Goal: Task Accomplishment & Management: Use online tool/utility

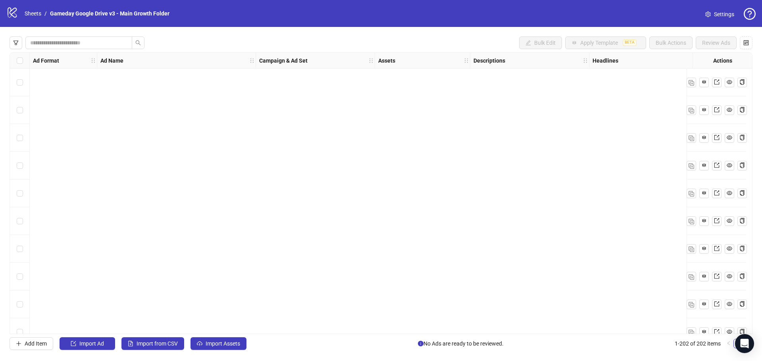
scroll to position [5348, 0]
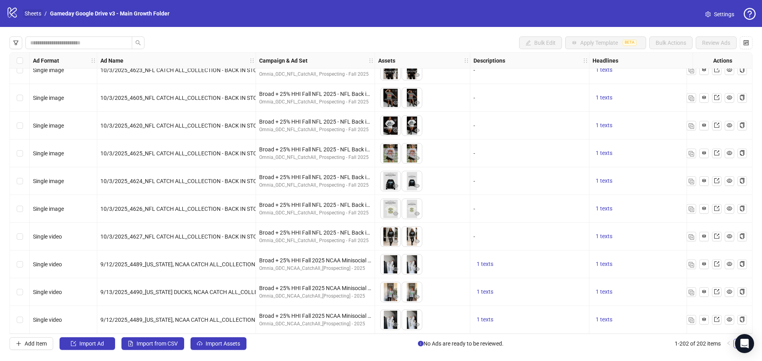
click at [38, 15] on link "Sheets" at bounding box center [33, 13] width 20 height 9
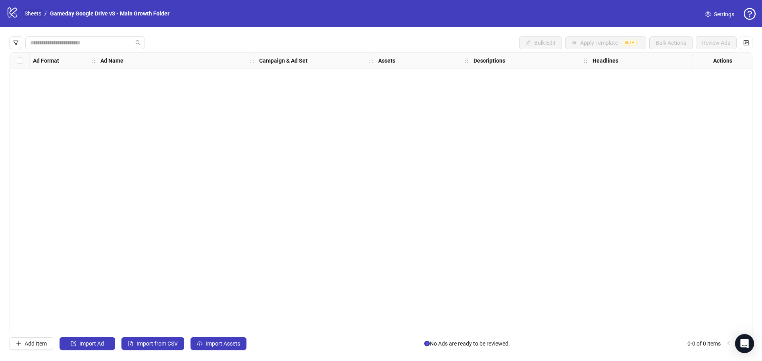
click at [29, 12] on link "Sheets" at bounding box center [33, 13] width 20 height 9
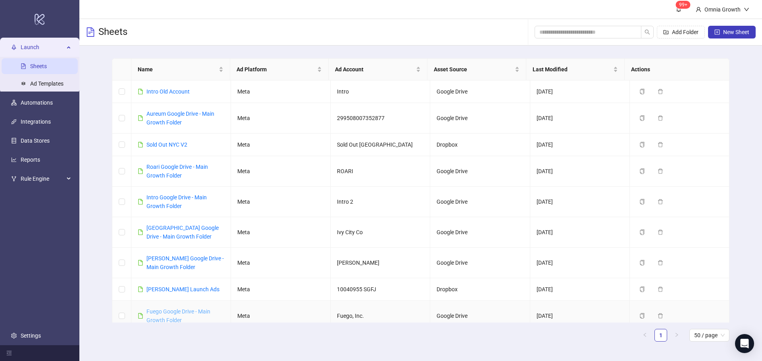
click at [169, 309] on link "Fuego Google Drive - Main Growth Folder" at bounding box center [178, 316] width 64 height 15
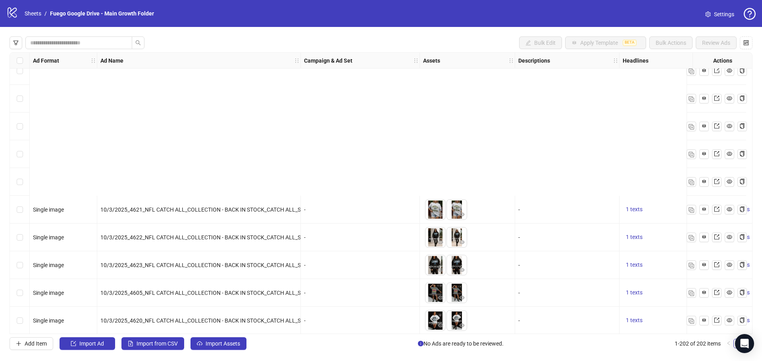
scroll to position [5348, 0]
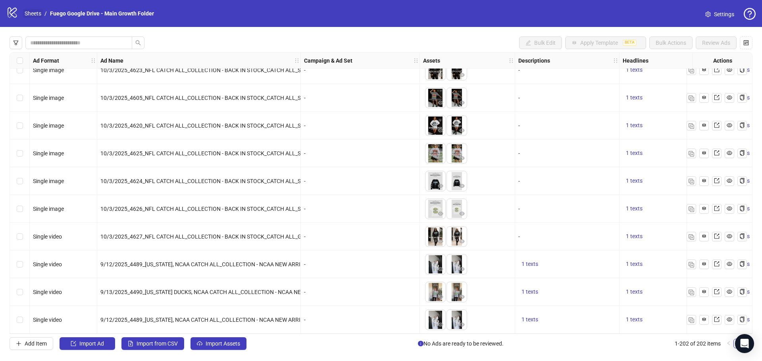
click at [35, 16] on link "Sheets" at bounding box center [33, 13] width 20 height 9
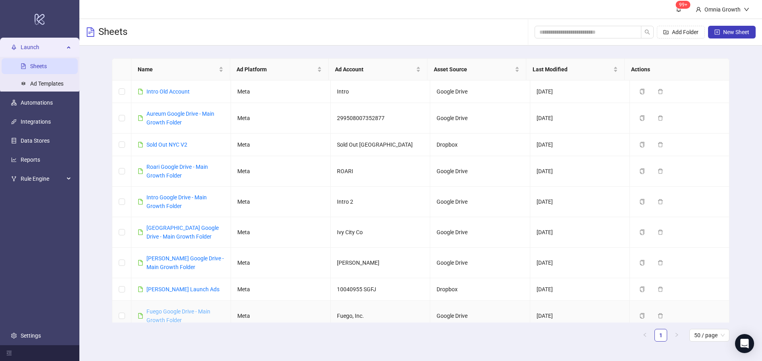
click at [163, 317] on link "Fuego Google Drive - Main Growth Folder" at bounding box center [178, 316] width 64 height 15
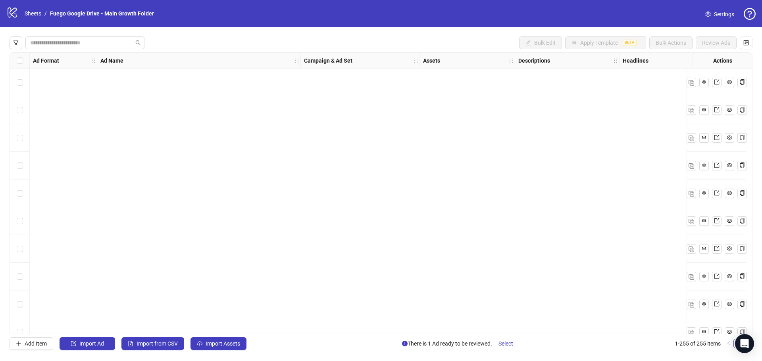
scroll to position [6820, 0]
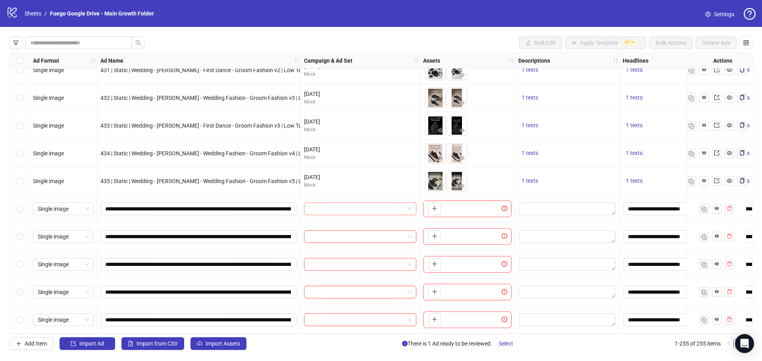
click at [340, 206] on input "search" at bounding box center [357, 209] width 96 height 12
type input "*******"
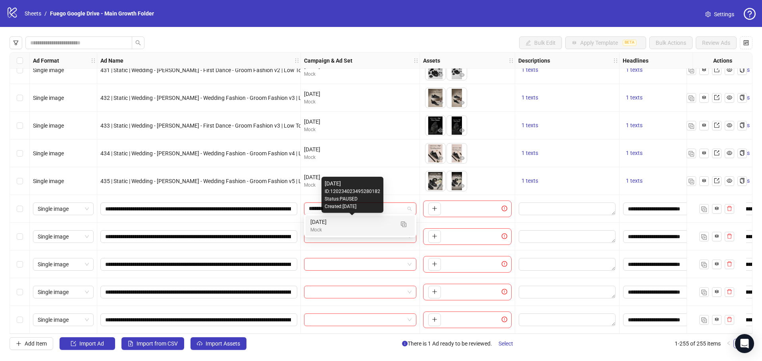
click at [352, 228] on div "Mock" at bounding box center [352, 231] width 84 height 8
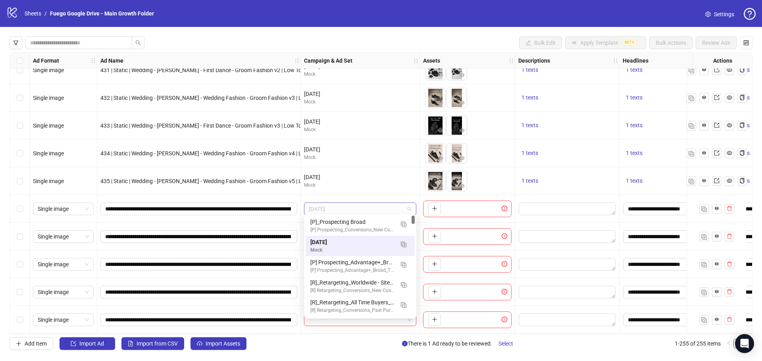
drag, startPoint x: 346, startPoint y: 206, endPoint x: 304, endPoint y: 202, distance: 41.9
click at [304, 203] on div "October 2025" at bounding box center [360, 209] width 112 height 13
click at [325, 241] on div "October 2025" at bounding box center [352, 242] width 84 height 9
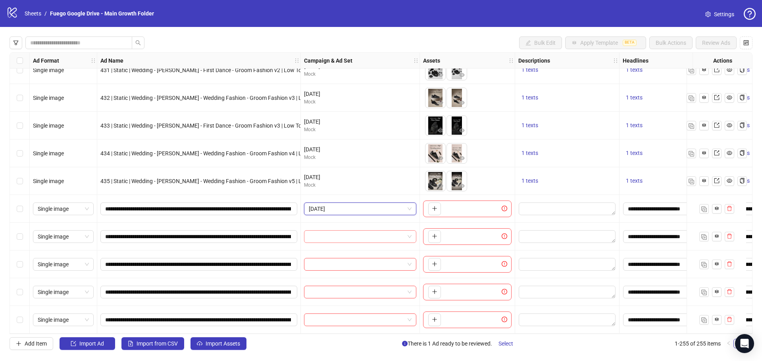
click at [329, 236] on input "search" at bounding box center [357, 237] width 96 height 12
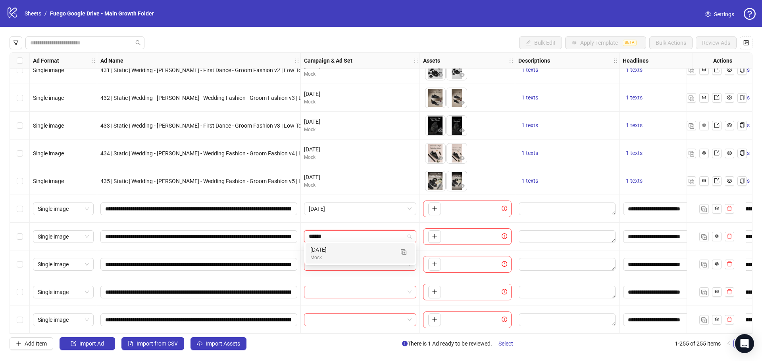
type input "*******"
click at [331, 256] on div "Mock" at bounding box center [352, 258] width 84 height 8
click at [324, 259] on input "search" at bounding box center [357, 265] width 96 height 12
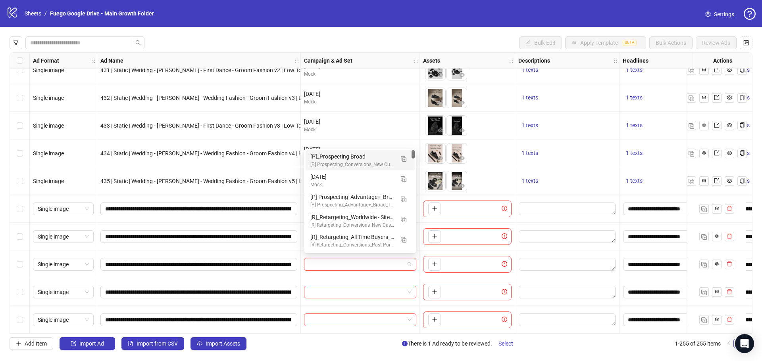
paste input "*******"
type input "*******"
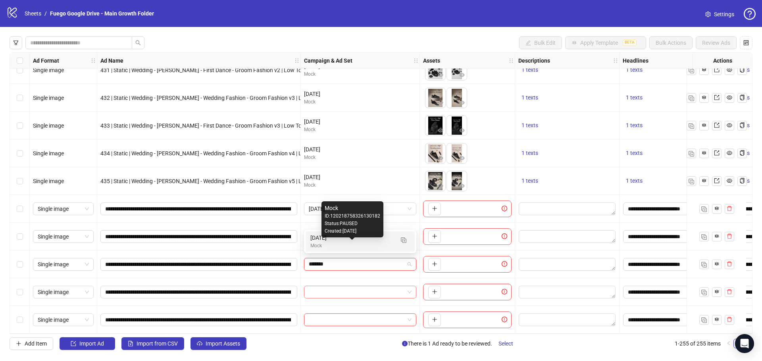
click at [330, 240] on div "October 2025" at bounding box center [352, 238] width 84 height 9
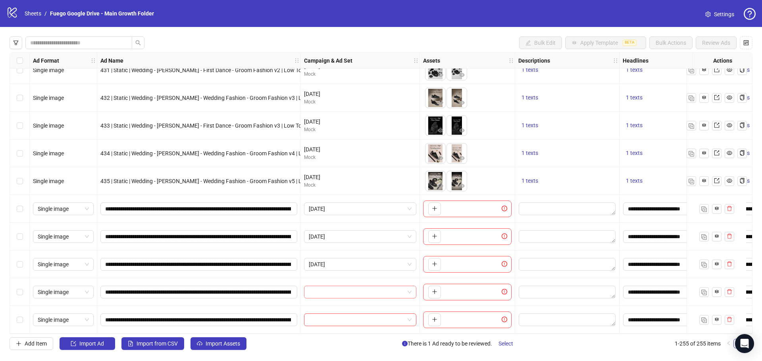
click at [332, 287] on input "search" at bounding box center [357, 292] width 96 height 12
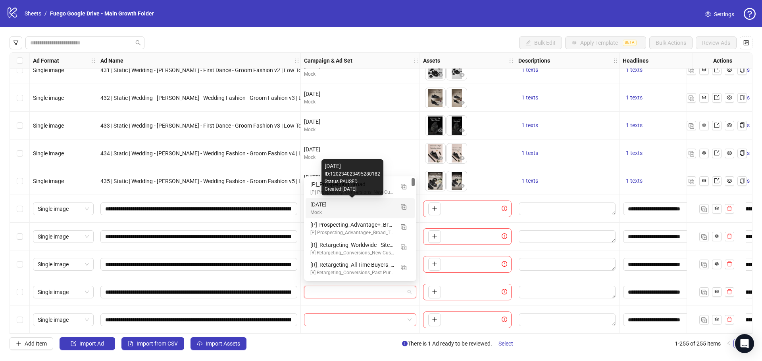
paste input "*******"
type input "*******"
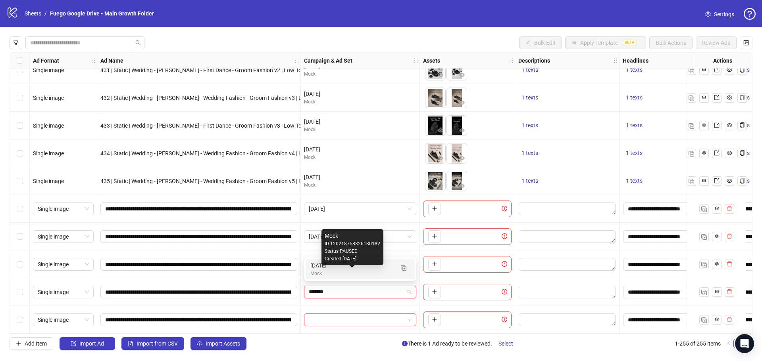
click at [327, 271] on div "Mock" at bounding box center [352, 274] width 84 height 8
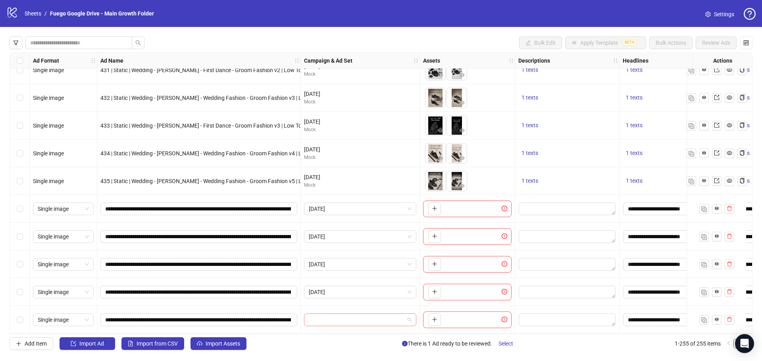
click at [330, 317] on input "search" at bounding box center [357, 320] width 96 height 12
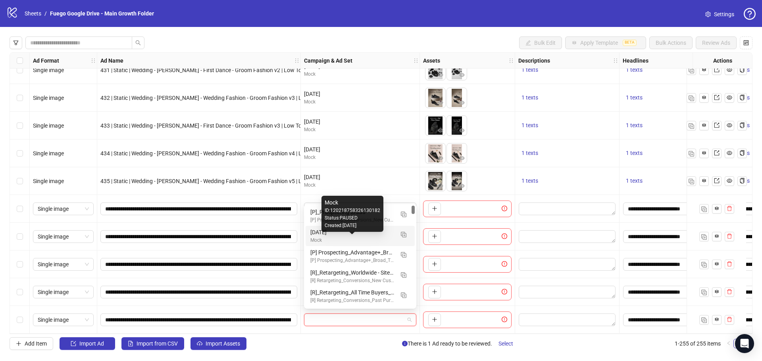
click at [332, 238] on div "Mock" at bounding box center [352, 241] width 84 height 8
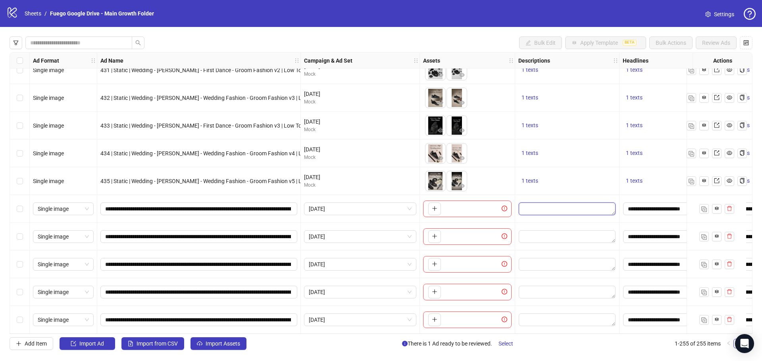
click at [541, 204] on textarea "Edit values" at bounding box center [567, 209] width 97 height 13
click at [532, 178] on span "1 texts" at bounding box center [529, 181] width 17 height 6
click at [526, 199] on div at bounding box center [567, 209] width 104 height 28
click at [532, 205] on textarea "Edit values" at bounding box center [567, 209] width 97 height 13
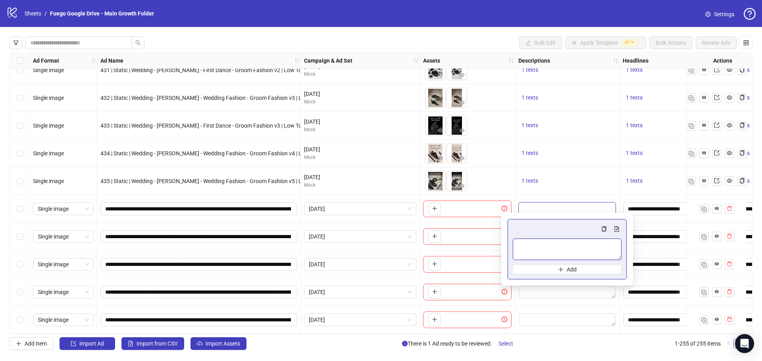
click at [534, 250] on textarea "Multi-text input container - paste or copy values" at bounding box center [567, 249] width 109 height 21
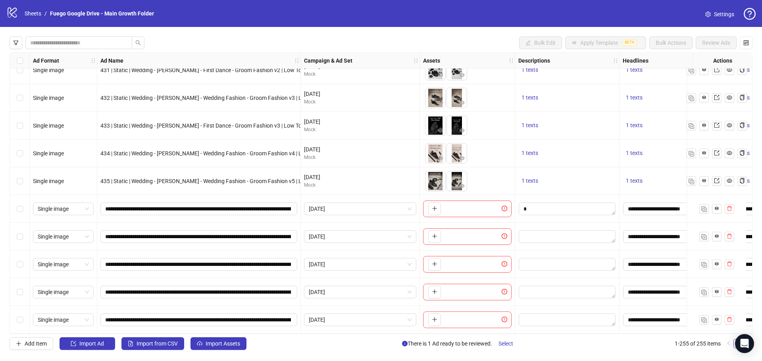
click at [556, 185] on div "1 texts" at bounding box center [567, 181] width 104 height 28
click at [536, 234] on textarea "Edit values" at bounding box center [567, 237] width 97 height 13
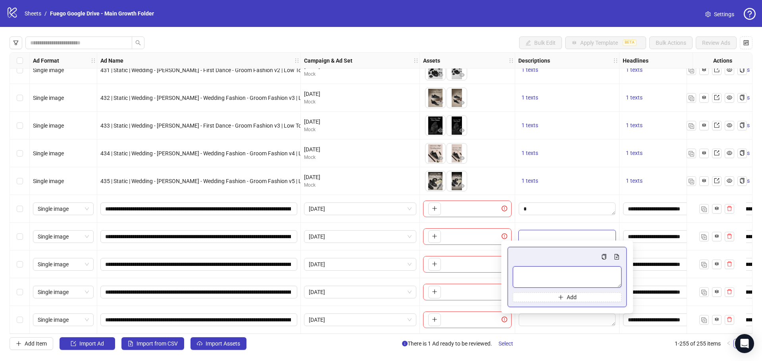
click at [530, 278] on textarea "Multi-text input container - paste or copy values" at bounding box center [567, 277] width 109 height 21
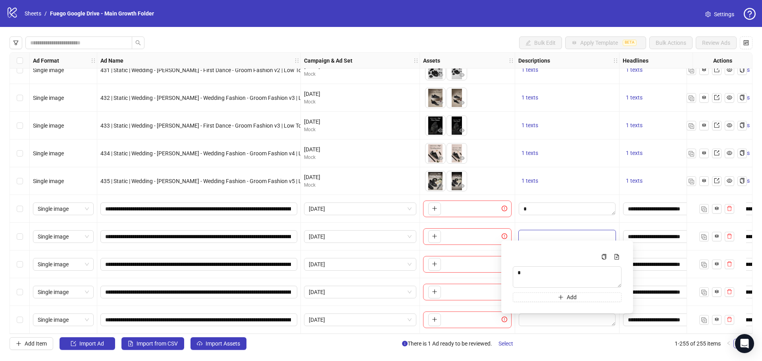
click at [542, 217] on div at bounding box center [567, 209] width 104 height 28
click at [537, 260] on textarea "Edit values" at bounding box center [567, 264] width 97 height 13
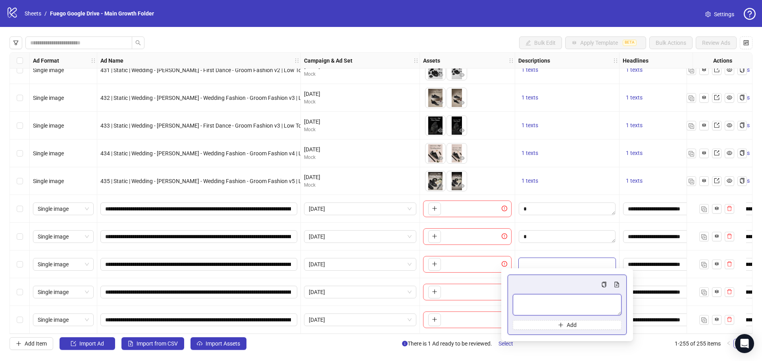
click at [529, 302] on textarea "Multi-text input container - paste or copy values" at bounding box center [567, 304] width 109 height 21
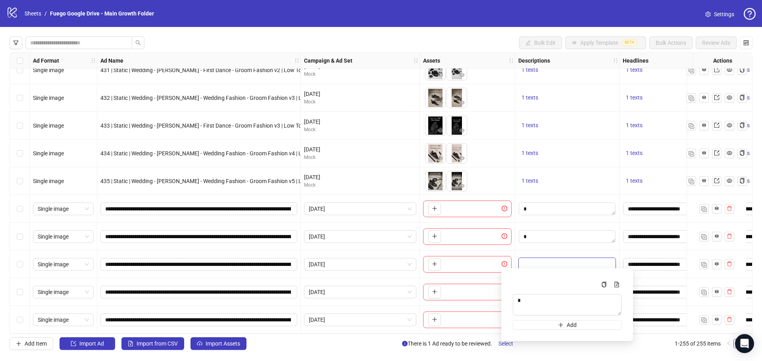
click at [541, 343] on div "Add Item Import Ad Import from CSV Import Assets There is 1 Ad ready to be revi…" at bounding box center [381, 344] width 743 height 13
click at [536, 289] on textarea "Edit values" at bounding box center [567, 292] width 97 height 13
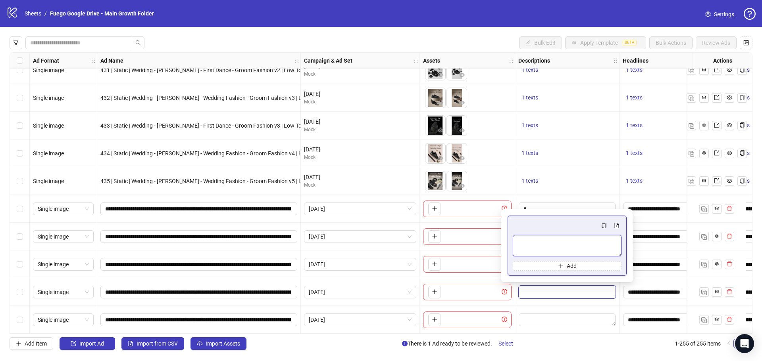
click at [523, 240] on textarea "Multi-text input container - paste or copy values" at bounding box center [567, 245] width 109 height 21
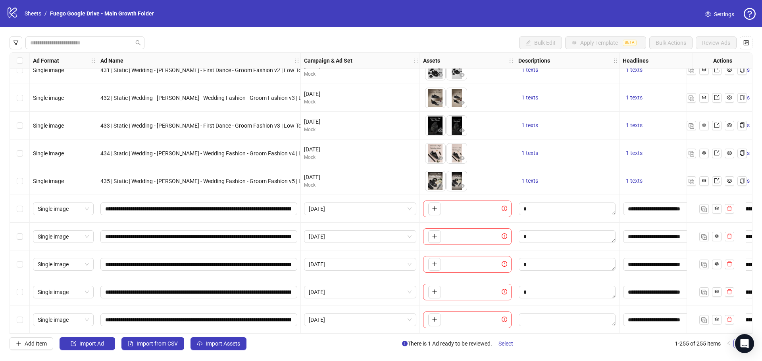
click at [538, 341] on div "Add Item Import Ad Import from CSV Import Assets There is 1 Ad ready to be revi…" at bounding box center [381, 344] width 743 height 13
click at [538, 319] on textarea "Edit values" at bounding box center [567, 320] width 97 height 13
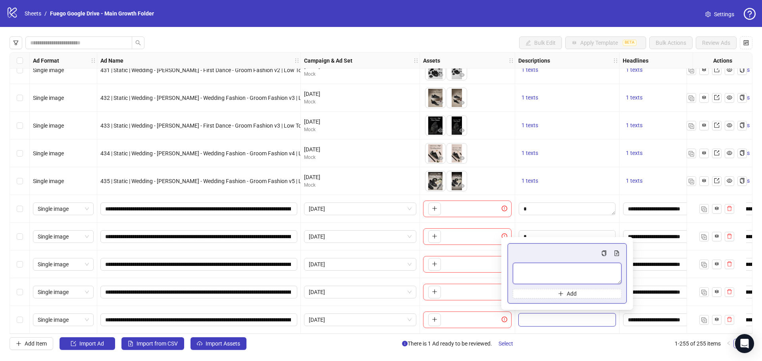
click at [530, 273] on textarea "Multi-text input container - paste or copy values" at bounding box center [567, 273] width 109 height 21
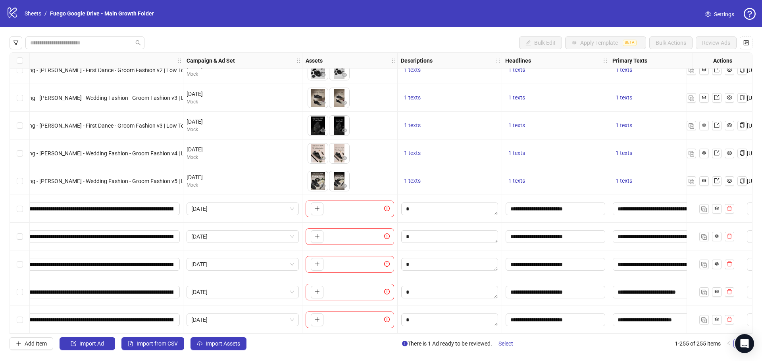
scroll to position [6820, 6]
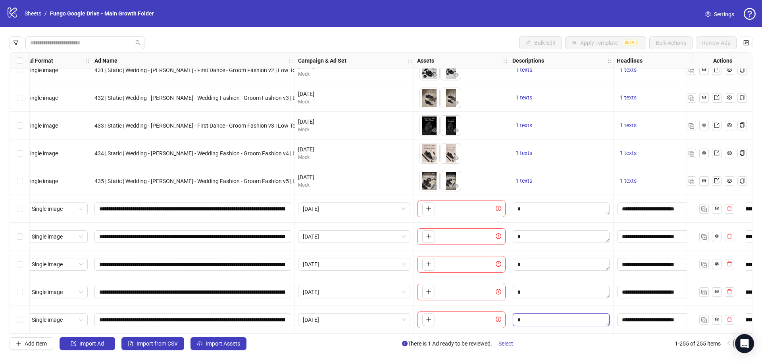
click at [548, 317] on textarea "Edit values" at bounding box center [561, 320] width 97 height 13
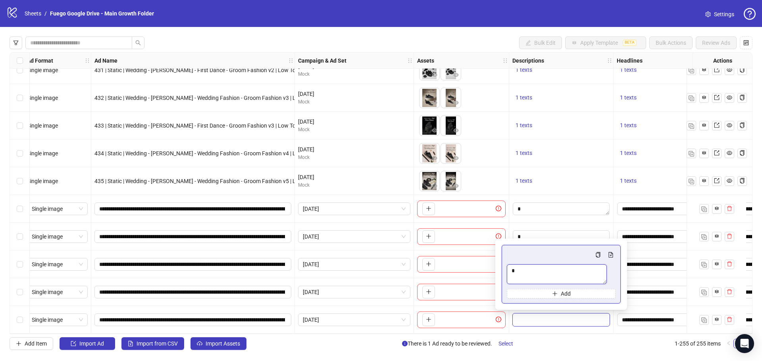
click at [528, 273] on textarea "Multi-text input container - paste or copy values" at bounding box center [557, 275] width 100 height 20
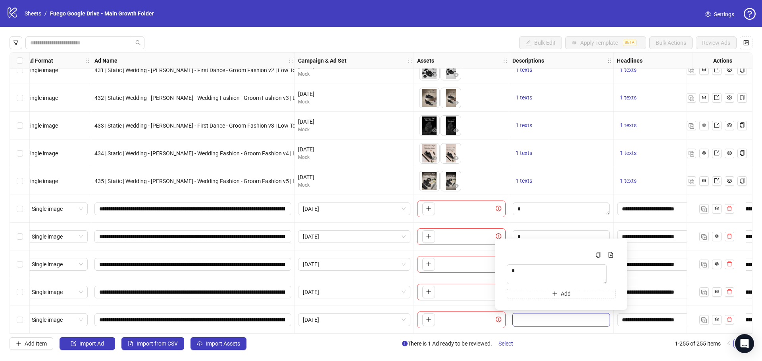
click at [552, 324] on div at bounding box center [561, 320] width 104 height 28
click at [528, 233] on textarea "Edit values" at bounding box center [561, 237] width 97 height 13
click at [532, 273] on textarea "Multi-text input container - paste or copy values" at bounding box center [553, 276] width 93 height 18
click at [535, 223] on div at bounding box center [561, 237] width 104 height 28
click at [537, 263] on textarea "Edit values" at bounding box center [561, 264] width 97 height 13
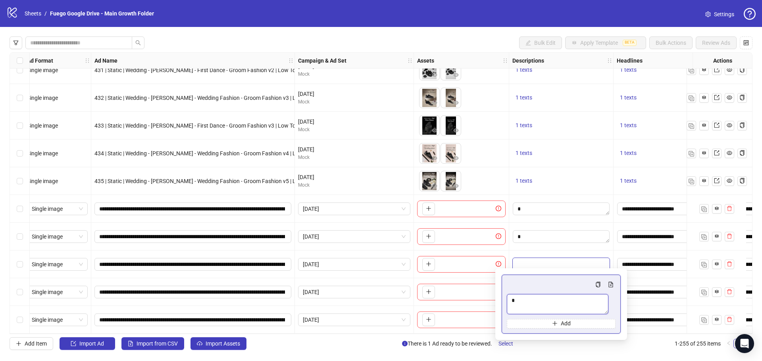
click at [539, 299] on textarea "Multi-text input container - paste or copy values" at bounding box center [558, 304] width 102 height 20
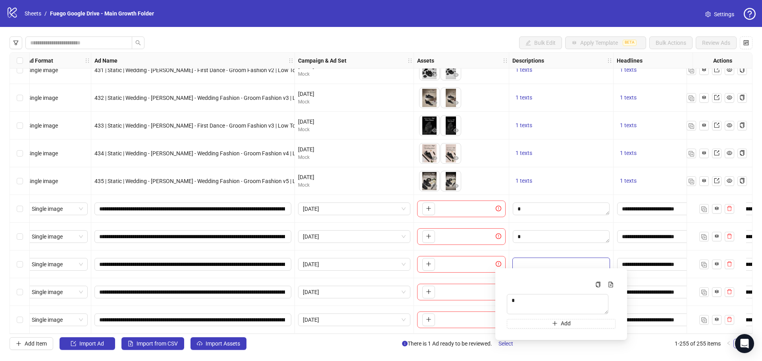
click at [557, 342] on div "Add Item Import Ad Import from CSV Import Assets There is 1 Ad ready to be revi…" at bounding box center [381, 344] width 743 height 13
click at [430, 206] on icon "plus" at bounding box center [429, 209] width 6 height 6
click at [429, 234] on icon "plus" at bounding box center [429, 237] width 6 height 6
click at [429, 261] on icon "plus" at bounding box center [429, 264] width 6 height 6
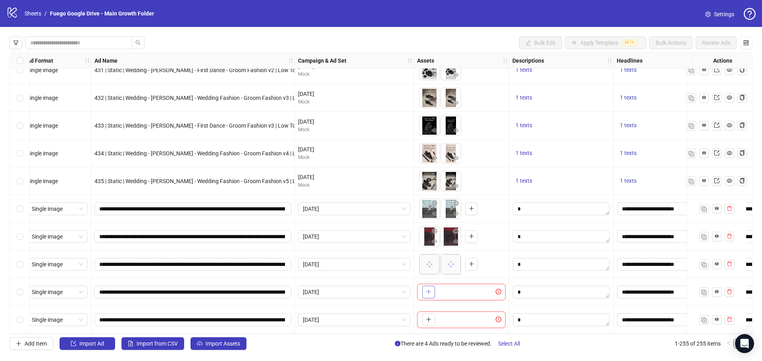
click at [432, 287] on button "button" at bounding box center [428, 292] width 13 height 13
click at [426, 317] on icon "plus" at bounding box center [429, 320] width 6 height 6
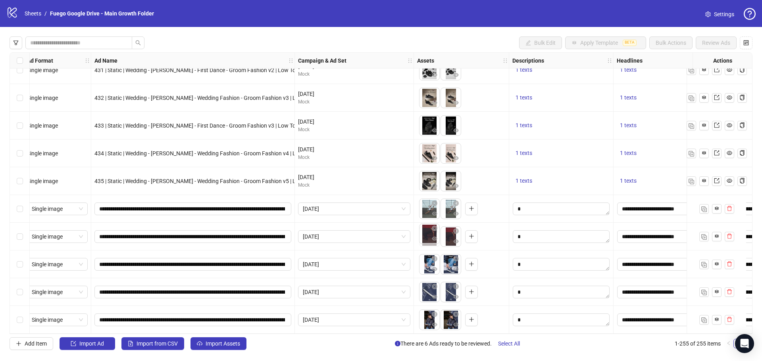
drag, startPoint x: 448, startPoint y: 235, endPoint x: 450, endPoint y: 263, distance: 27.5
click at [426, 234] on body "logo/logo-mobile Sheets / Fuego Google Drive - Main Growth Folder Settings Bulk…" at bounding box center [381, 180] width 762 height 361
drag, startPoint x: 450, startPoint y: 262, endPoint x: 428, endPoint y: 261, distance: 22.7
click at [428, 261] on body "logo/logo-mobile Sheets / Fuego Google Drive - Main Growth Folder Settings Bulk…" at bounding box center [381, 180] width 762 height 361
drag, startPoint x: 450, startPoint y: 317, endPoint x: 493, endPoint y: 316, distance: 43.3
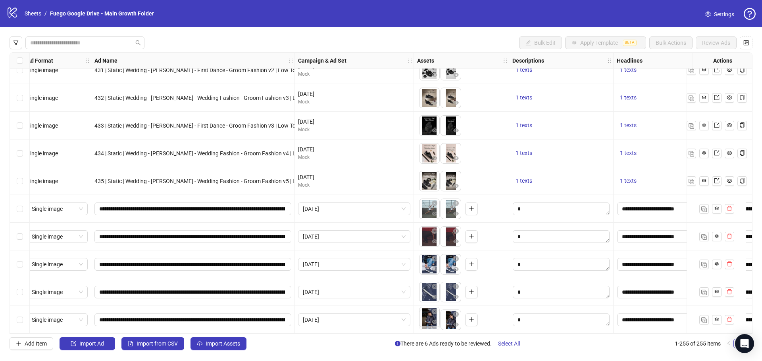
click at [423, 316] on body "logo/logo-mobile Sheets / Fuego Google Drive - Main Growth Folder Settings Bulk…" at bounding box center [381, 180] width 762 height 361
click at [434, 212] on icon "eye" at bounding box center [435, 214] width 6 height 4
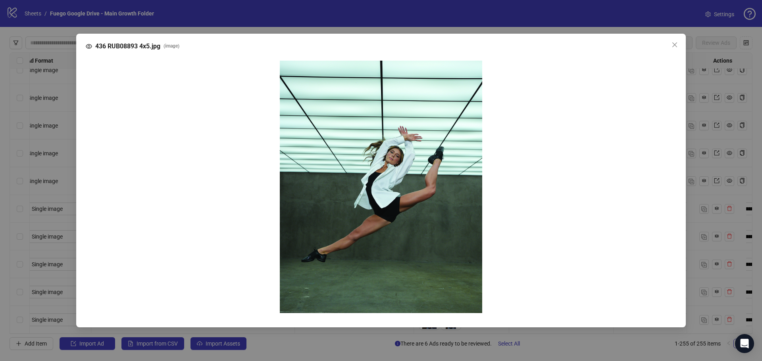
click at [375, 185] on img at bounding box center [381, 187] width 202 height 253
click at [401, 253] on div "436 RUB08893 4x5.jpg ( image )" at bounding box center [381, 180] width 762 height 361
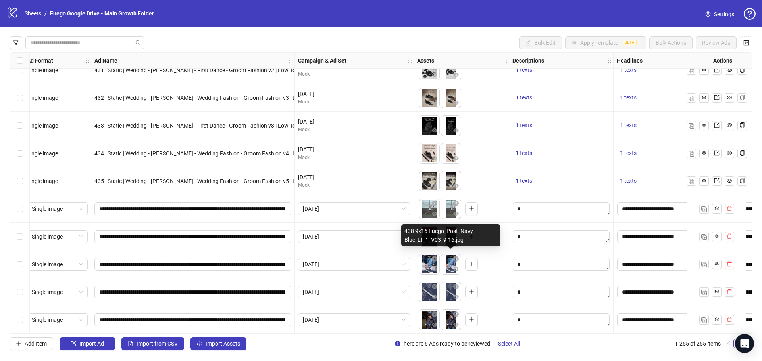
click at [435, 272] on div at bounding box center [429, 264] width 21 height 21
click at [435, 269] on icon "eye" at bounding box center [435, 270] width 6 height 6
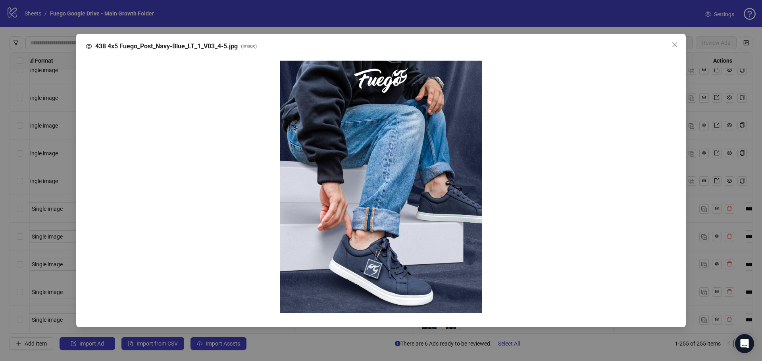
click at [390, 185] on img at bounding box center [381, 187] width 202 height 253
click at [325, 172] on div at bounding box center [381, 187] width 578 height 253
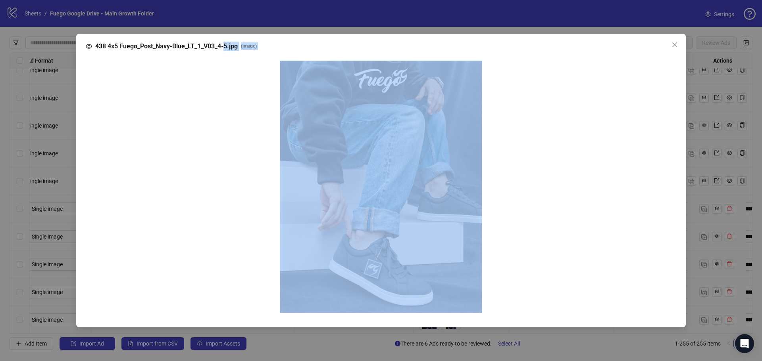
click at [221, 156] on div "438 4x5 Fuego_Post_Navy-Blue_LT_1_V03_4-5.jpg ( image )" at bounding box center [380, 181] width 609 height 294
click at [674, 46] on icon "close" at bounding box center [674, 44] width 5 height 5
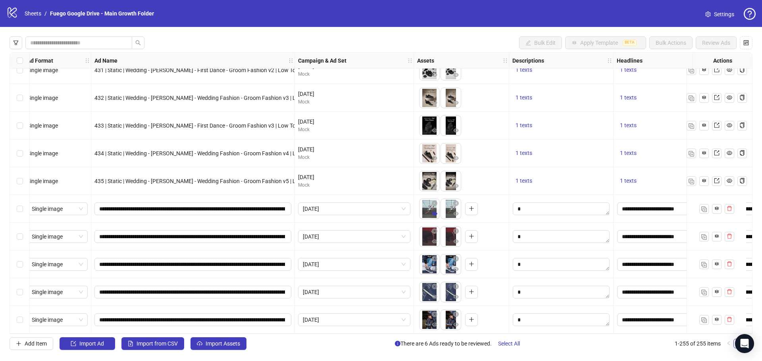
click at [435, 213] on icon "eye" at bounding box center [435, 214] width 6 height 6
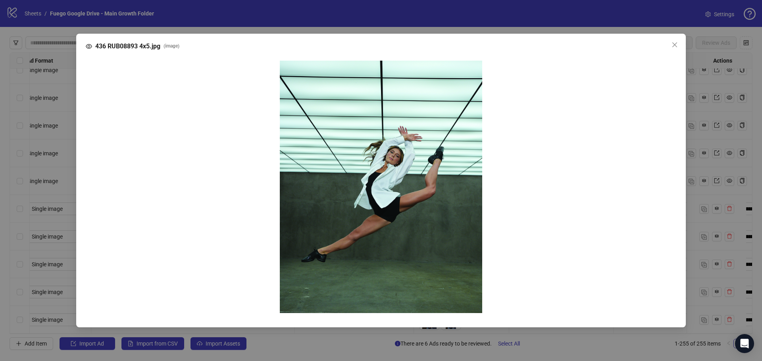
click at [434, 212] on img at bounding box center [381, 187] width 202 height 253
click at [673, 47] on icon "close" at bounding box center [674, 45] width 6 height 6
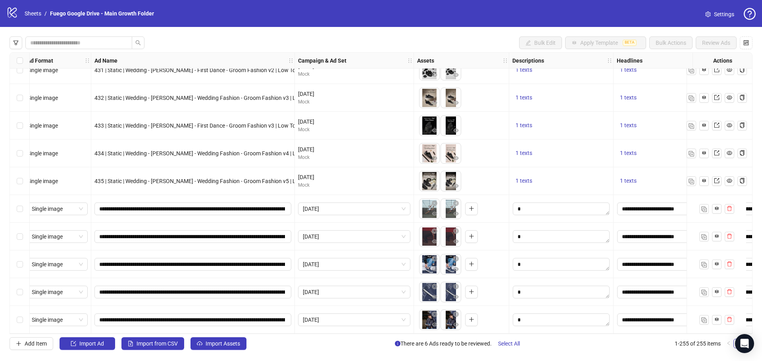
click at [22, 294] on label "Select row 254" at bounding box center [20, 292] width 6 height 9
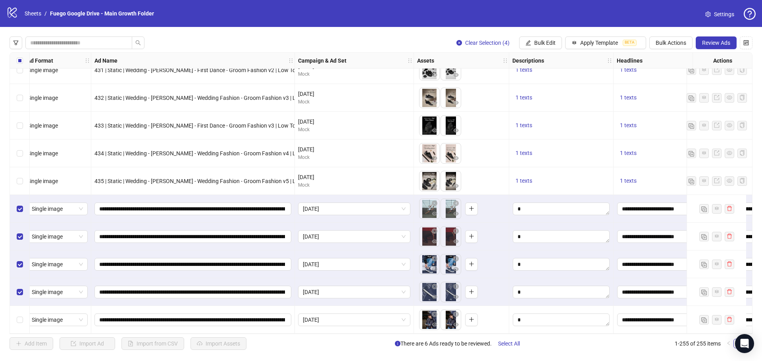
click at [21, 324] on div "Select row 255" at bounding box center [20, 320] width 20 height 28
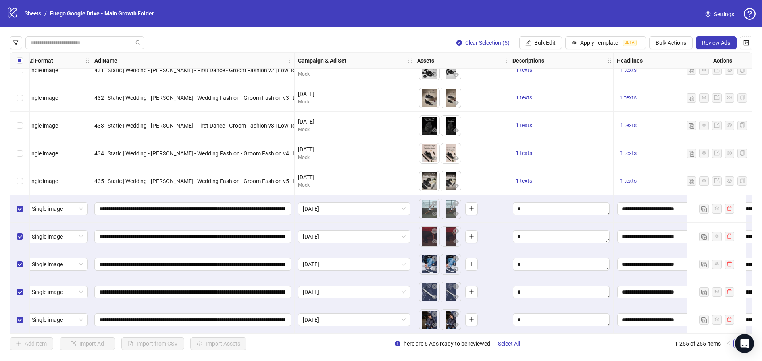
scroll to position [6820, 0]
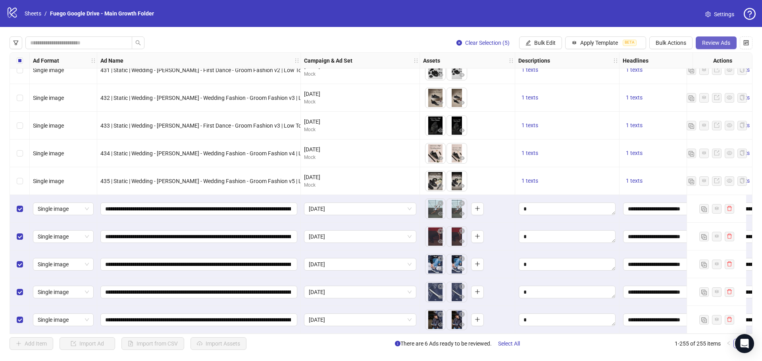
click at [707, 45] on span "Review Ads" at bounding box center [716, 43] width 28 height 6
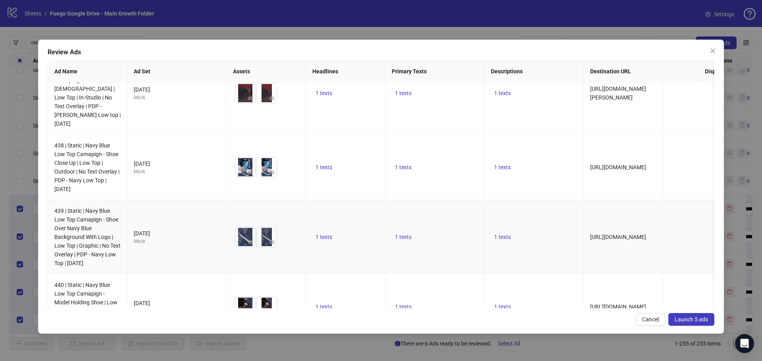
scroll to position [116, 0]
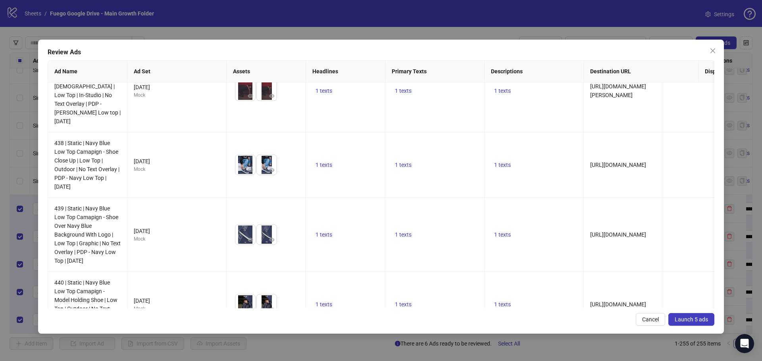
click at [692, 321] on span "Launch 5 ads" at bounding box center [690, 320] width 33 height 6
